Goal: Task Accomplishment & Management: Manage account settings

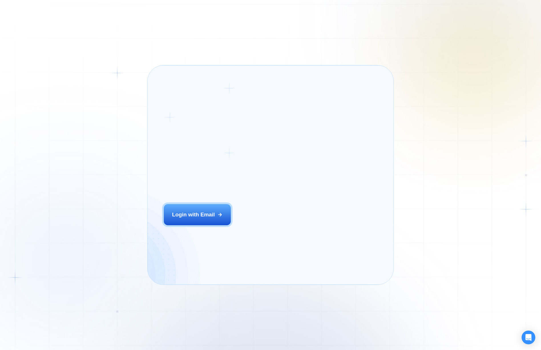
click at [250, 218] on div "Login ‍ Welcome to GigRadar. AI Business Manager for Agencies Login with Email" at bounding box center [208, 174] width 104 height 203
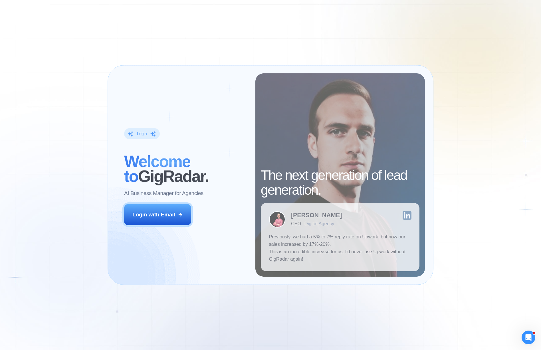
click at [179, 203] on div "Login ‍ Welcome to GigRadar. AI Business Manager for Agencies Login with Email" at bounding box center [185, 174] width 139 height 203
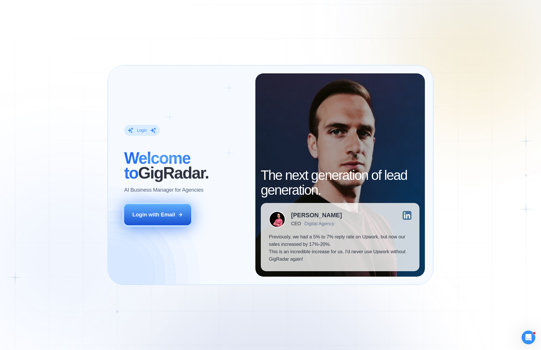
click at [173, 208] on button "Login with Email" at bounding box center [157, 214] width 67 height 21
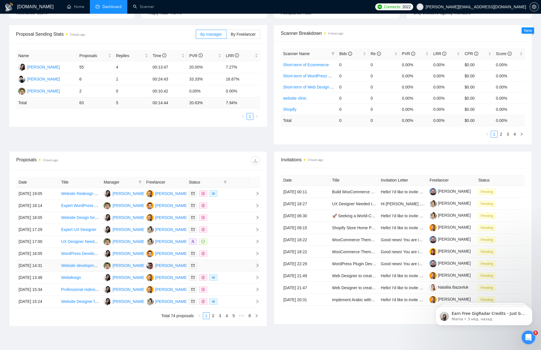
scroll to position [80, 0]
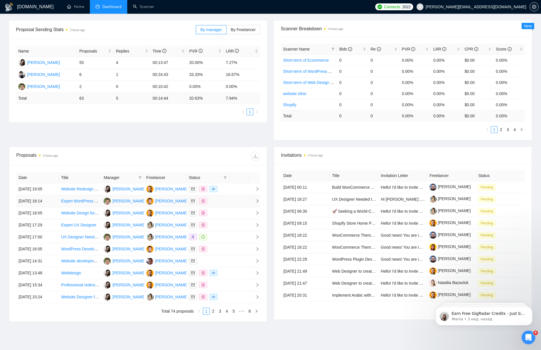
click at [47, 199] on td "[DATE] 18:14" at bounding box center [37, 201] width 42 height 12
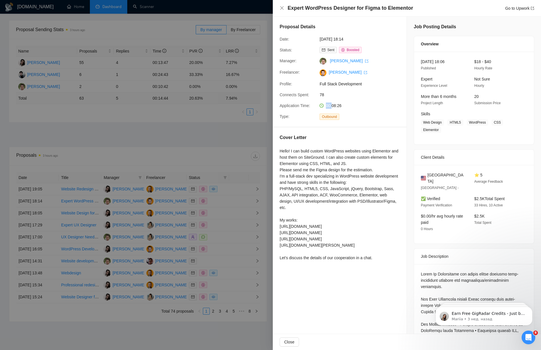
drag, startPoint x: 333, startPoint y: 105, endPoint x: 364, endPoint y: 101, distance: 31.6
click at [364, 101] on div "Proposal Details Date: [DATE] 18:14 Status: Sent Boosted Manager: [PERSON_NAME]…" at bounding box center [340, 72] width 134 height 110
click at [351, 106] on div "00:08:26" at bounding box center [347, 105] width 60 height 6
click at [225, 208] on div at bounding box center [270, 175] width 541 height 350
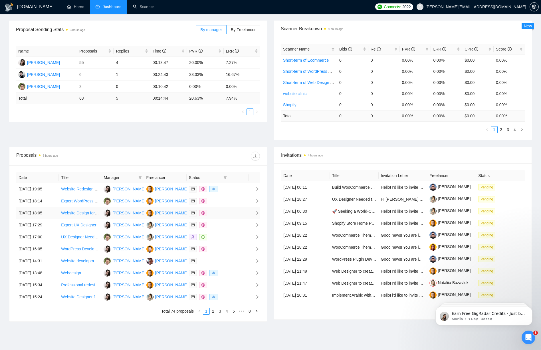
click at [52, 213] on td "[DATE] 18:05" at bounding box center [37, 213] width 42 height 12
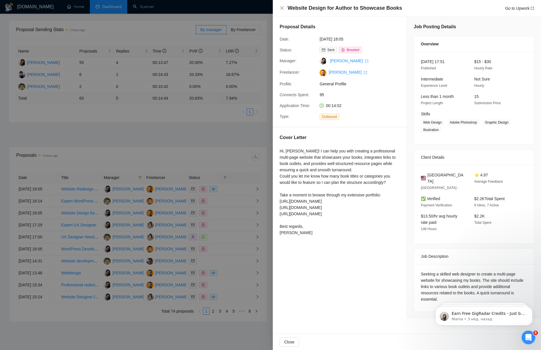
click at [277, 149] on div "Cover Letter Hi, [PERSON_NAME]! I can help you with creating a professional mul…" at bounding box center [340, 185] width 134 height 117
click at [291, 150] on div "Hi, [PERSON_NAME]! I can help you with creating a professional multi-page websi…" at bounding box center [339, 192] width 120 height 88
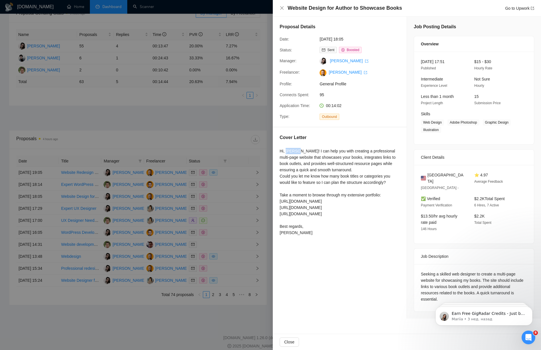
scroll to position [98, 0]
click at [363, 210] on div "Hi, [PERSON_NAME]! I can help you with creating a professional multi-page websi…" at bounding box center [339, 192] width 120 height 88
click at [308, 147] on div "Cover Letter Hi, [PERSON_NAME]! I can help you with creating a professional mul…" at bounding box center [340, 185] width 134 height 117
click at [289, 151] on div "Hi, [PERSON_NAME]! I can help you with creating a professional multi-page websi…" at bounding box center [339, 192] width 120 height 88
